Goal: Navigation & Orientation: Find specific page/section

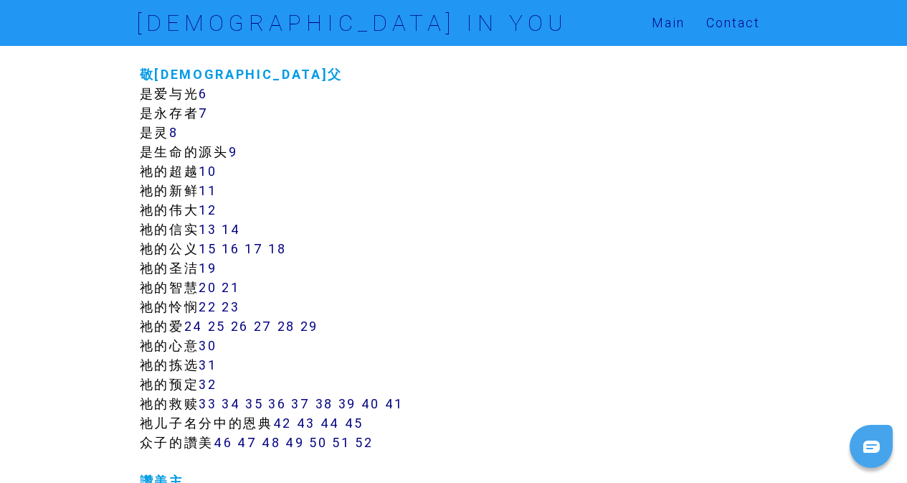
scroll to position [359, 0]
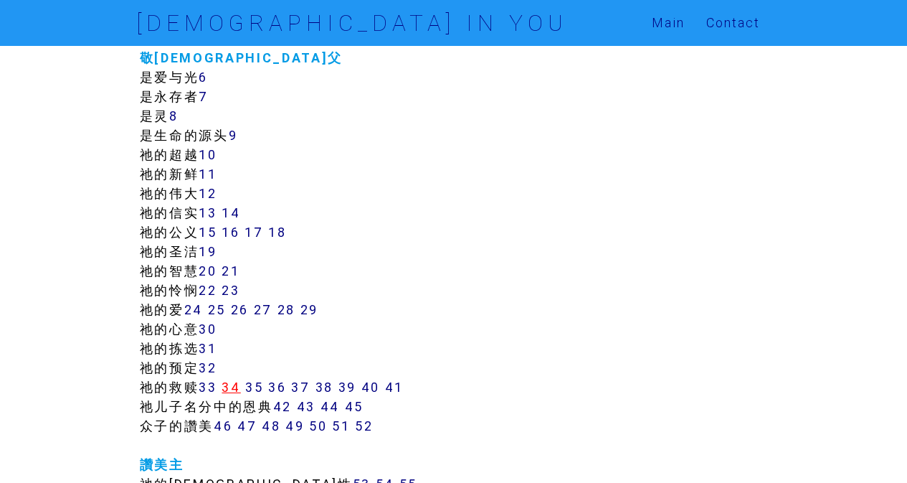
click at [232, 384] on link "34" at bounding box center [231, 387] width 19 height 16
click at [209, 195] on link "12" at bounding box center [208, 193] width 18 height 16
click at [311, 404] on link "43" at bounding box center [306, 406] width 19 height 16
click at [230, 425] on link "46" at bounding box center [223, 425] width 19 height 16
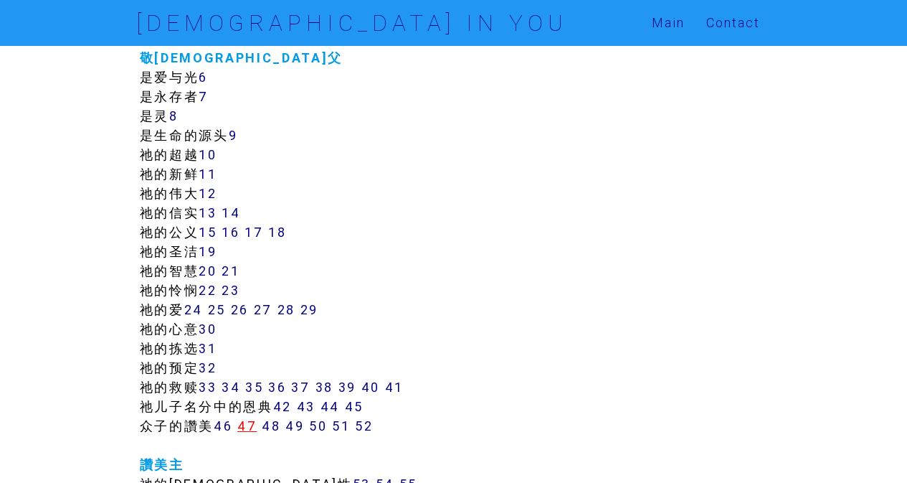
click at [257, 429] on link "47" at bounding box center [246, 425] width 19 height 16
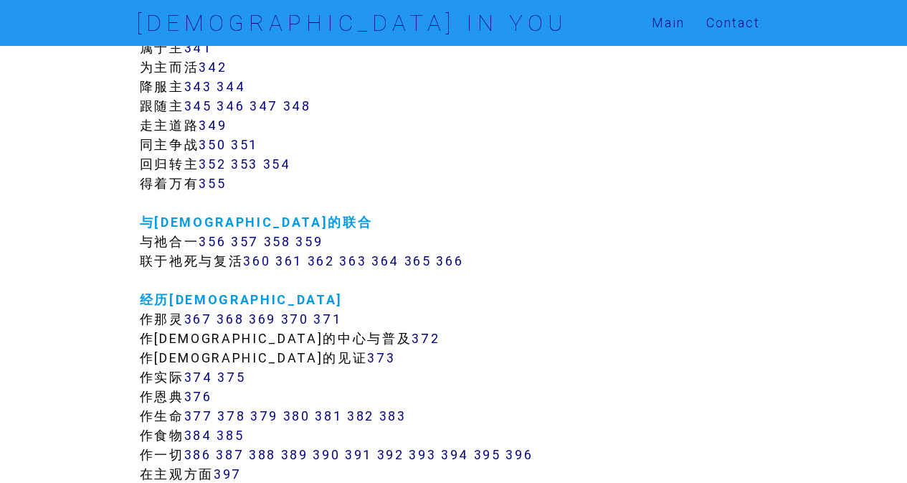
scroll to position [2725, 0]
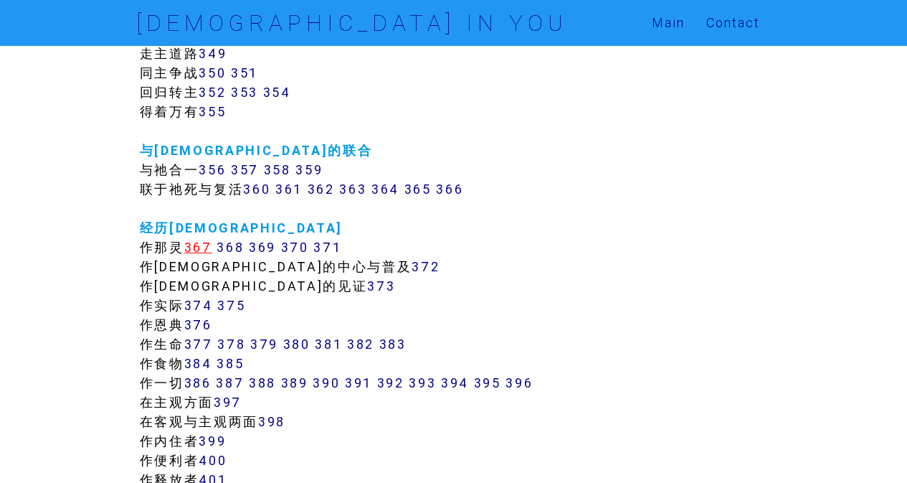
click at [212, 248] on link "367" at bounding box center [198, 247] width 28 height 16
click at [229, 245] on link "368" at bounding box center [230, 247] width 27 height 16
click at [262, 250] on link "369" at bounding box center [262, 247] width 27 height 16
click at [200, 321] on link "376" at bounding box center [198, 324] width 28 height 16
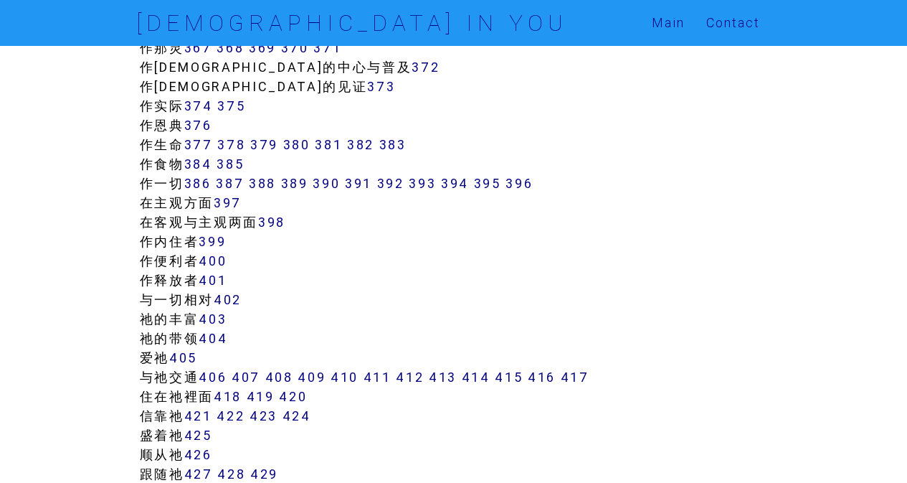
scroll to position [2940, 0]
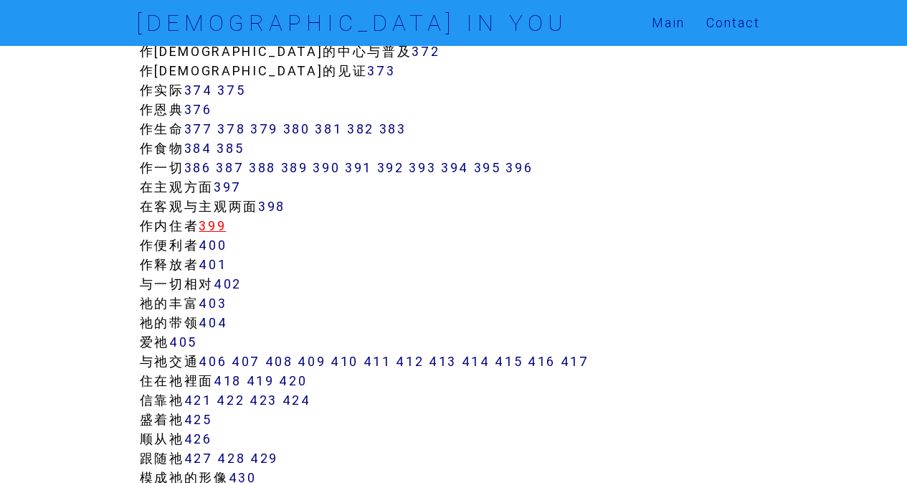
click at [215, 220] on link "399" at bounding box center [212, 225] width 27 height 16
click at [206, 245] on link "400" at bounding box center [213, 245] width 28 height 16
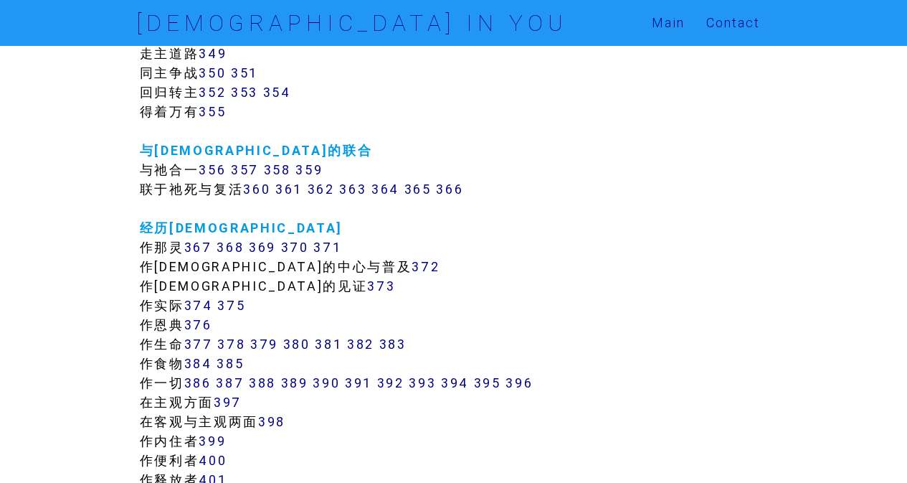
scroll to position [2869, 0]
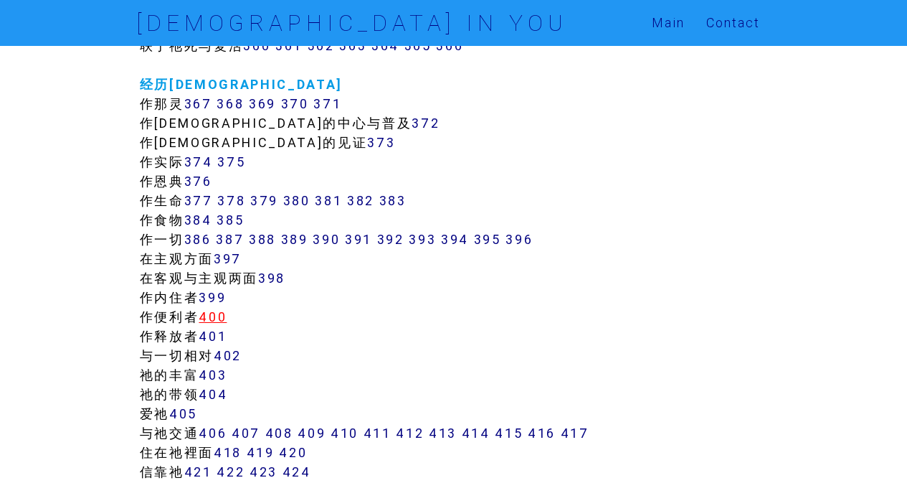
click at [219, 316] on link "400" at bounding box center [213, 316] width 28 height 16
